Goal: Task Accomplishment & Management: Complete application form

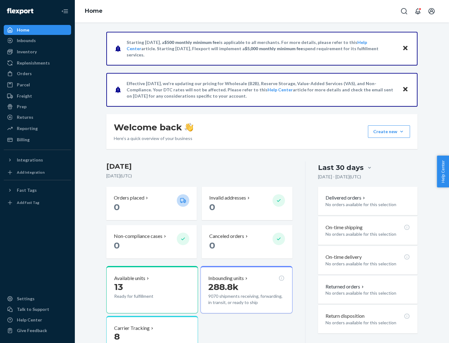
click at [401, 131] on button "Create new Create new inbound Create new order Create new product" at bounding box center [389, 131] width 42 height 12
click at [37, 40] on div "Inbounds" at bounding box center [37, 40] width 66 height 9
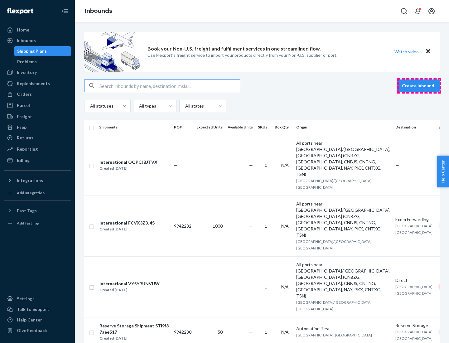
click at [419, 86] on button "Create inbound" at bounding box center [417, 85] width 43 height 12
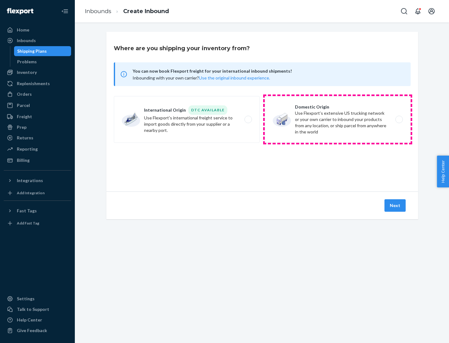
click at [337, 119] on label "Domestic Origin Use Flexport’s extensive US trucking network or your own carrie…" at bounding box center [337, 119] width 146 height 47
click at [398, 119] on input "Domestic Origin Use Flexport’s extensive US trucking network or your own carrie…" at bounding box center [400, 119] width 4 height 4
radio input "true"
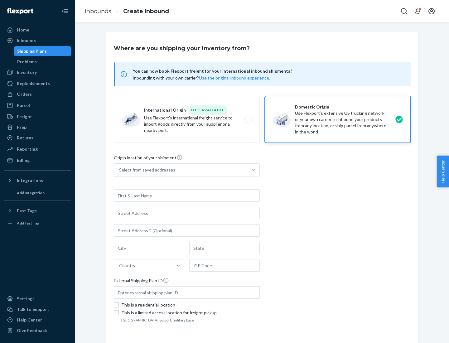
click at [145, 170] on div "Select from saved addresses" at bounding box center [147, 170] width 56 height 6
click at [120, 170] on input "Select from saved addresses" at bounding box center [119, 170] width 1 height 6
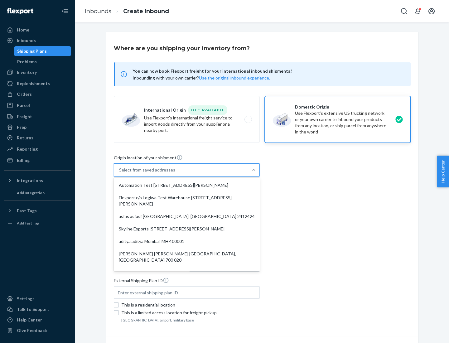
scroll to position [2, 0]
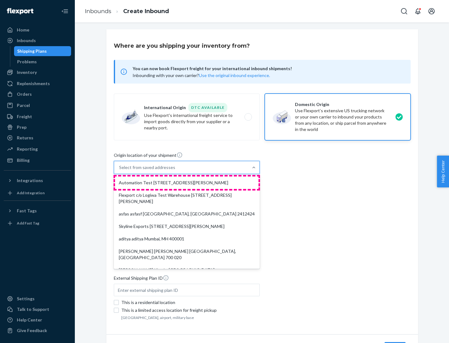
click at [187, 183] on div "Automation Test [STREET_ADDRESS][PERSON_NAME]" at bounding box center [186, 182] width 143 height 12
click at [120, 170] on input "option Automation Test [STREET_ADDRESS][PERSON_NAME]. 9 results available. Use …" at bounding box center [119, 167] width 1 height 6
type input "Automation Test"
type input "9th Floor"
type input "[GEOGRAPHIC_DATA]"
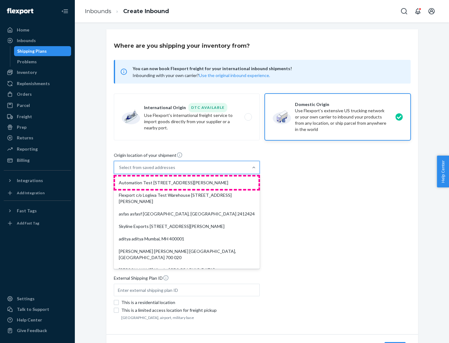
type input "CA"
type input "94104"
type input "[STREET_ADDRESS][PERSON_NAME]"
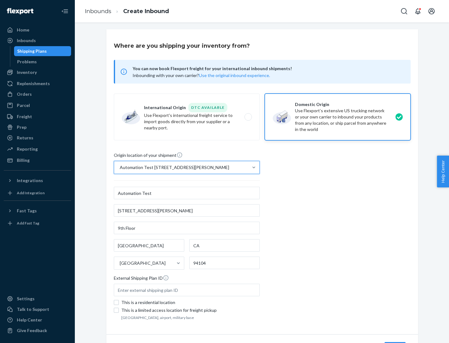
scroll to position [36, 0]
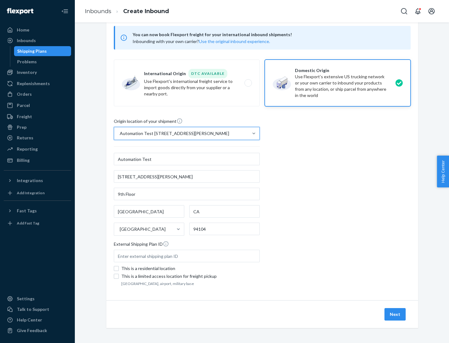
click at [395, 314] on button "Next" at bounding box center [394, 314] width 21 height 12
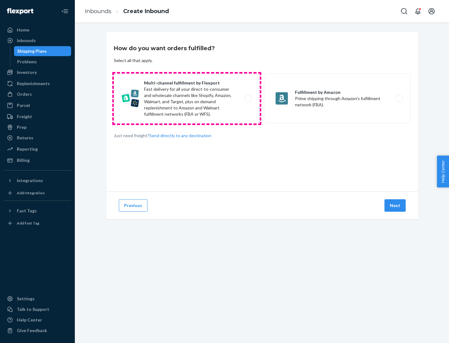
click at [187, 98] on label "Multi-channel fulfillment by Flexport Fast delivery for all your direct-to-cons…" at bounding box center [187, 99] width 146 height 50
click at [248, 98] on input "Multi-channel fulfillment by Flexport Fast delivery for all your direct-to-cons…" at bounding box center [250, 99] width 4 height 4
radio input "true"
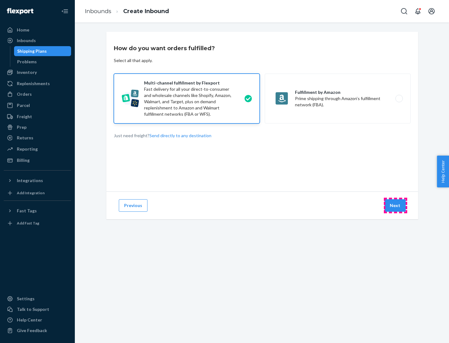
click at [395, 205] on button "Next" at bounding box center [394, 205] width 21 height 12
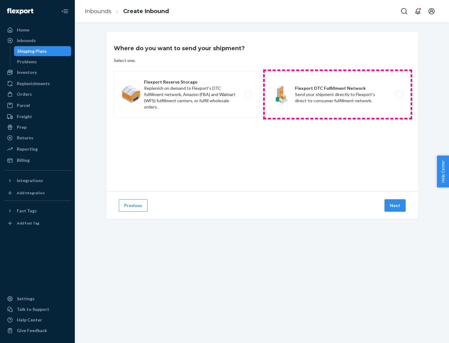
click at [337, 94] on label "Flexport DTC Fulfillment Network Send your shipment directly to Flexport's dire…" at bounding box center [337, 94] width 146 height 47
click at [398, 94] on input "Flexport DTC Fulfillment Network Send your shipment directly to Flexport's dire…" at bounding box center [400, 95] width 4 height 4
radio input "true"
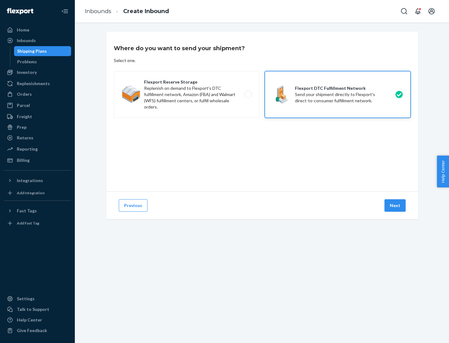
click at [395, 205] on button "Next" at bounding box center [394, 205] width 21 height 12
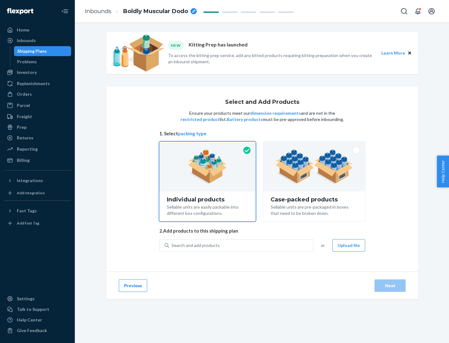
click at [314, 166] on img at bounding box center [314, 166] width 78 height 34
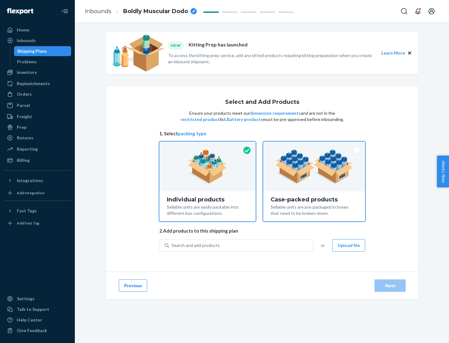
click at [314, 145] on input "Case-packed products Sellable units are pre-packaged in boxes that need to be b…" at bounding box center [314, 143] width 4 height 4
radio input "true"
radio input "false"
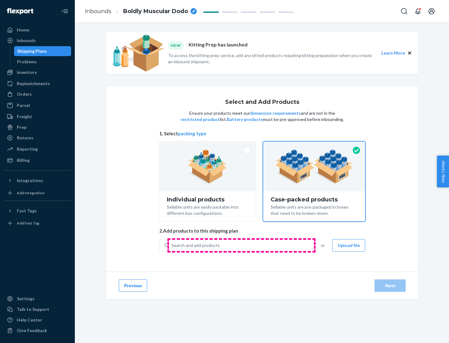
click at [241, 245] on div "Search and add products" at bounding box center [241, 245] width 144 height 11
click at [172, 245] on input "Search and add products" at bounding box center [171, 245] width 1 height 6
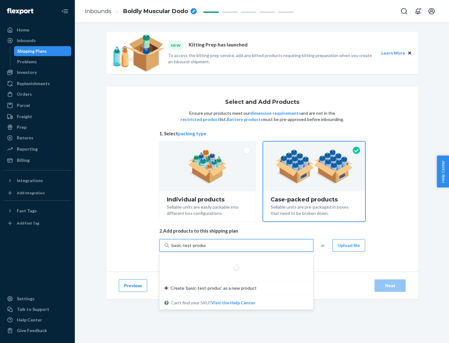
type input "basic-test-product-1"
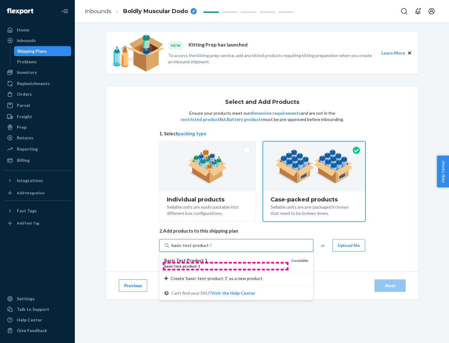
click at [225, 266] on div "basic - test - product - 1" at bounding box center [225, 265] width 122 height 5
click at [211, 248] on input "basic-test-product-1" at bounding box center [191, 245] width 40 height 6
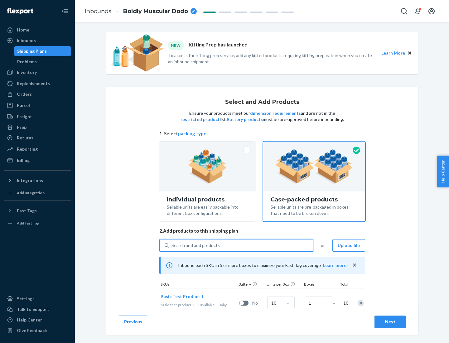
scroll to position [22, 0]
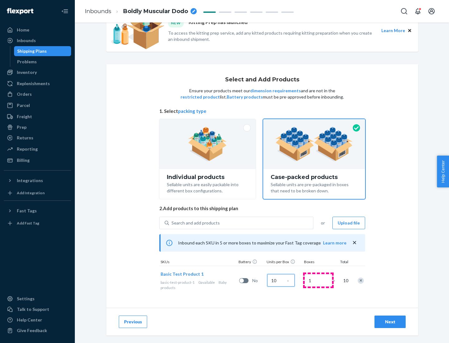
type input "10"
type input "7"
click at [390, 321] on div "Next" at bounding box center [389, 321] width 21 height 6
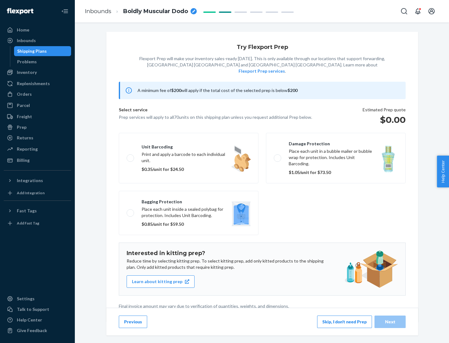
scroll to position [2, 0]
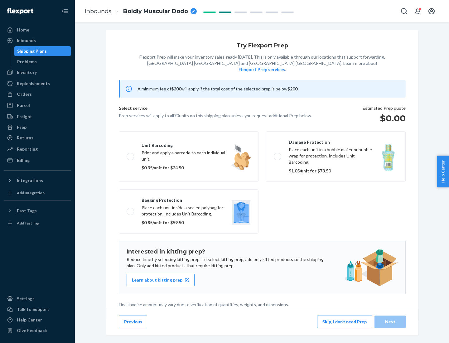
click at [188, 198] on label "Bagging protection Place each unit inside a sealed polybag for protection. Incl…" at bounding box center [189, 211] width 140 height 44
click at [131, 209] on input "Bagging protection Place each unit inside a sealed polybag for protection. Incl…" at bounding box center [128, 211] width 4 height 4
checkbox input "true"
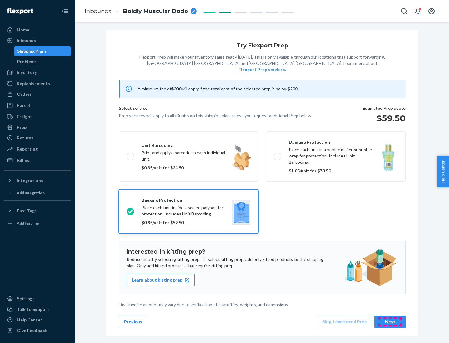
click at [390, 321] on div "Next" at bounding box center [389, 321] width 21 height 6
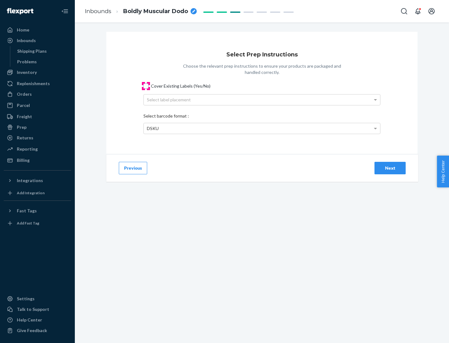
click at [146, 86] on input "Cover Existing Labels (Yes/No)" at bounding box center [145, 85] width 5 height 5
checkbox input "true"
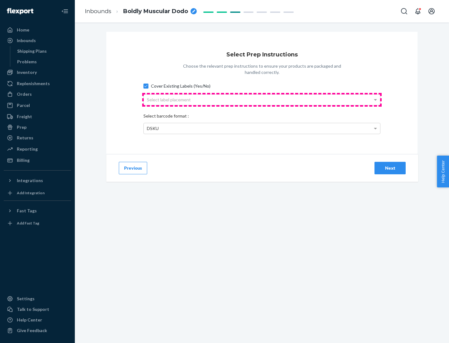
click at [262, 99] on div "Select label placement" at bounding box center [262, 99] width 236 height 11
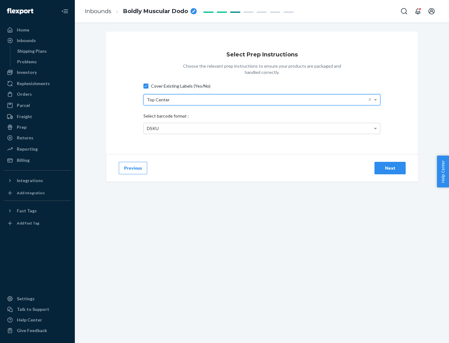
click at [262, 128] on div "DSKU" at bounding box center [262, 128] width 236 height 11
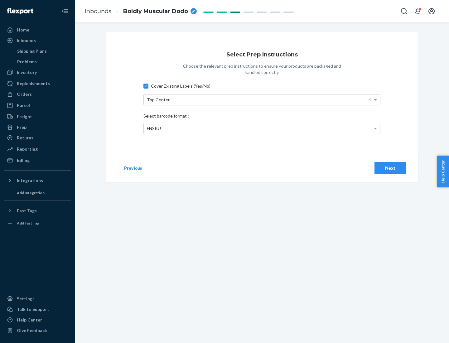
click at [390, 168] on div "Next" at bounding box center [389, 168] width 21 height 6
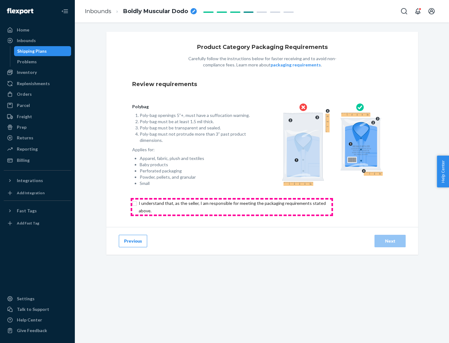
click at [231, 207] on input "checkbox" at bounding box center [235, 206] width 207 height 15
checkbox input "true"
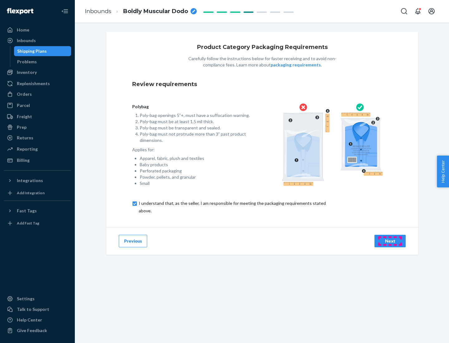
click at [390, 241] on div "Next" at bounding box center [389, 241] width 21 height 6
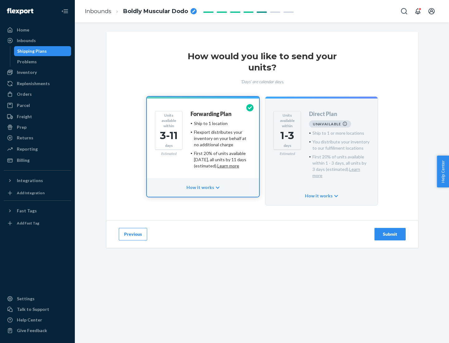
click at [211, 114] on h4 "Forwarding Plan" at bounding box center [210, 114] width 41 height 6
click at [390, 231] on div "Submit" at bounding box center [389, 234] width 21 height 6
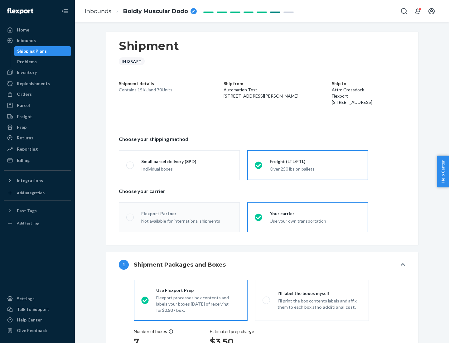
radio input "true"
radio input "false"
radio input "true"
radio input "false"
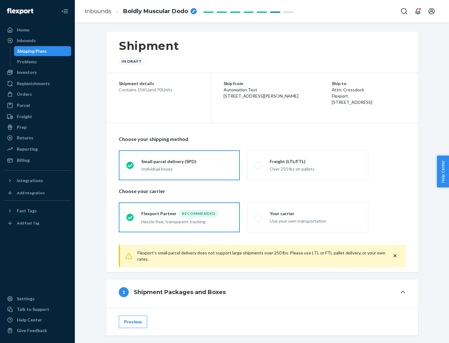
click at [187, 169] on div "Individual boxes" at bounding box center [186, 169] width 91 height 6
click at [130, 167] on input "Small parcel delivery (SPD) Individual boxes" at bounding box center [128, 165] width 4 height 4
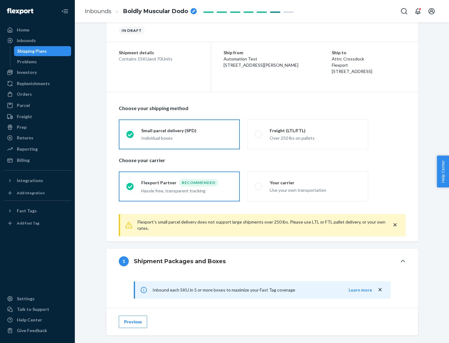
click at [187, 182] on div "Recommended" at bounding box center [198, 182] width 39 height 7
click at [130, 184] on input "Flexport Partner Recommended Hassle free, transparent tracking" at bounding box center [128, 186] width 4 height 4
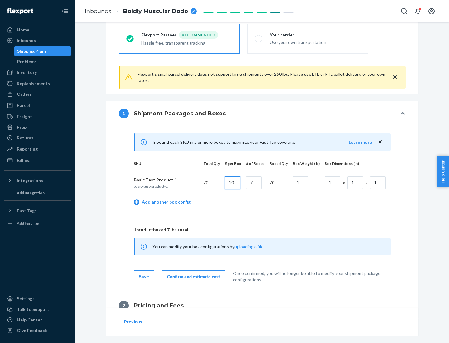
type input "10"
type input "7"
type input "1"
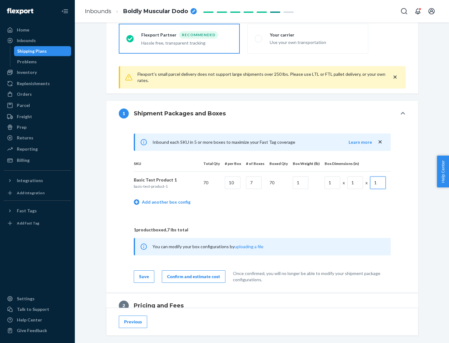
scroll to position [272, 0]
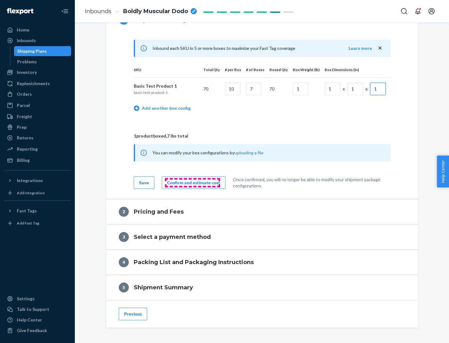
type input "1"
click at [192, 182] on div "Confirm and estimate cost" at bounding box center [193, 182] width 53 height 6
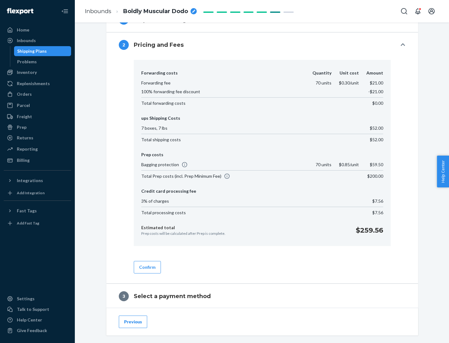
scroll to position [357, 0]
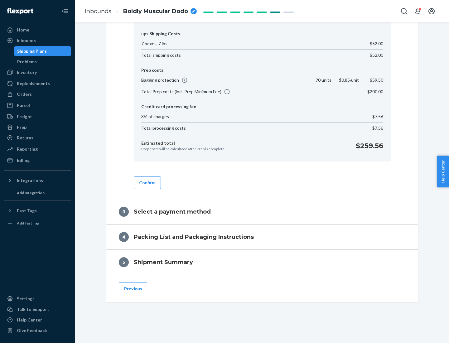
click at [147, 182] on button "Confirm" at bounding box center [147, 182] width 27 height 12
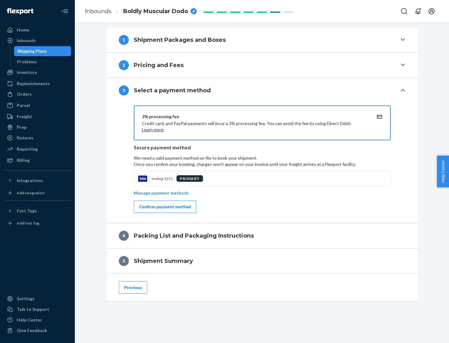
click at [164, 207] on div "Confirm payment method" at bounding box center [165, 206] width 52 height 6
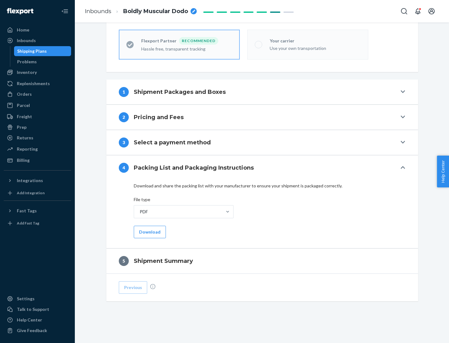
scroll to position [173, 0]
